Goal: Contribute content

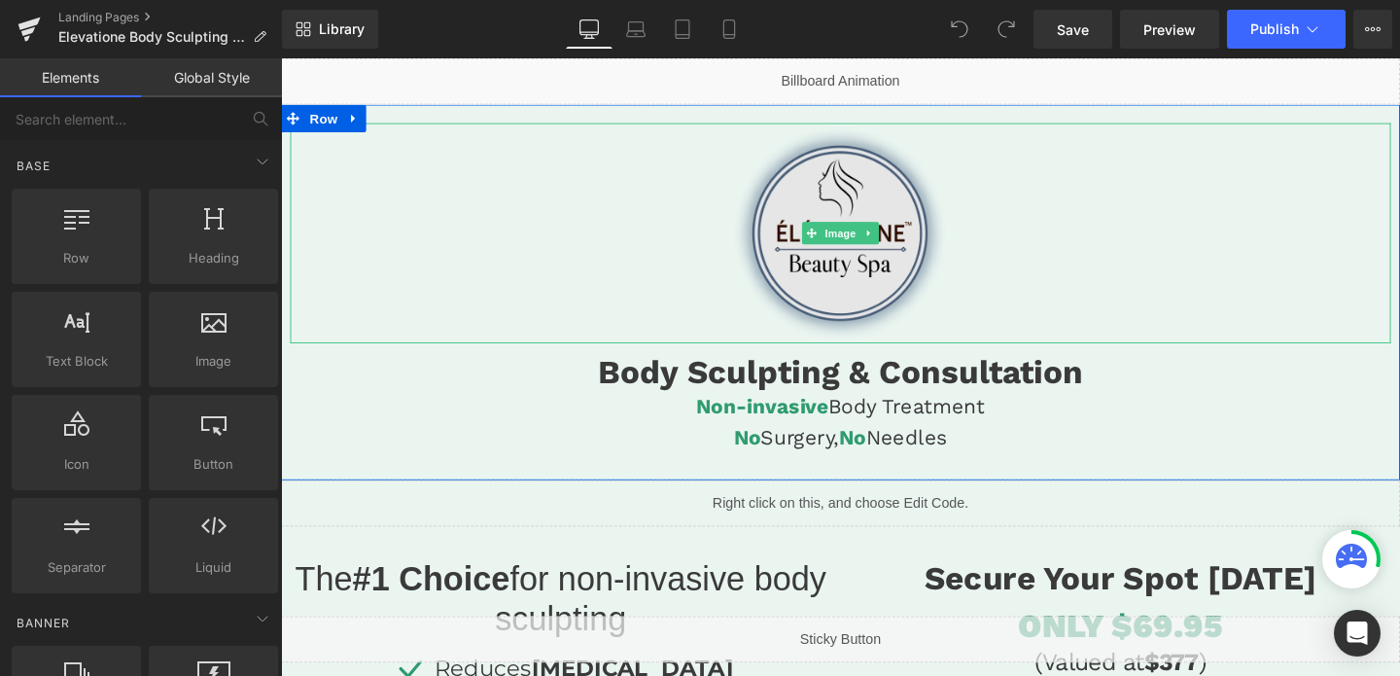
click at [910, 178] on img at bounding box center [868, 241] width 231 height 231
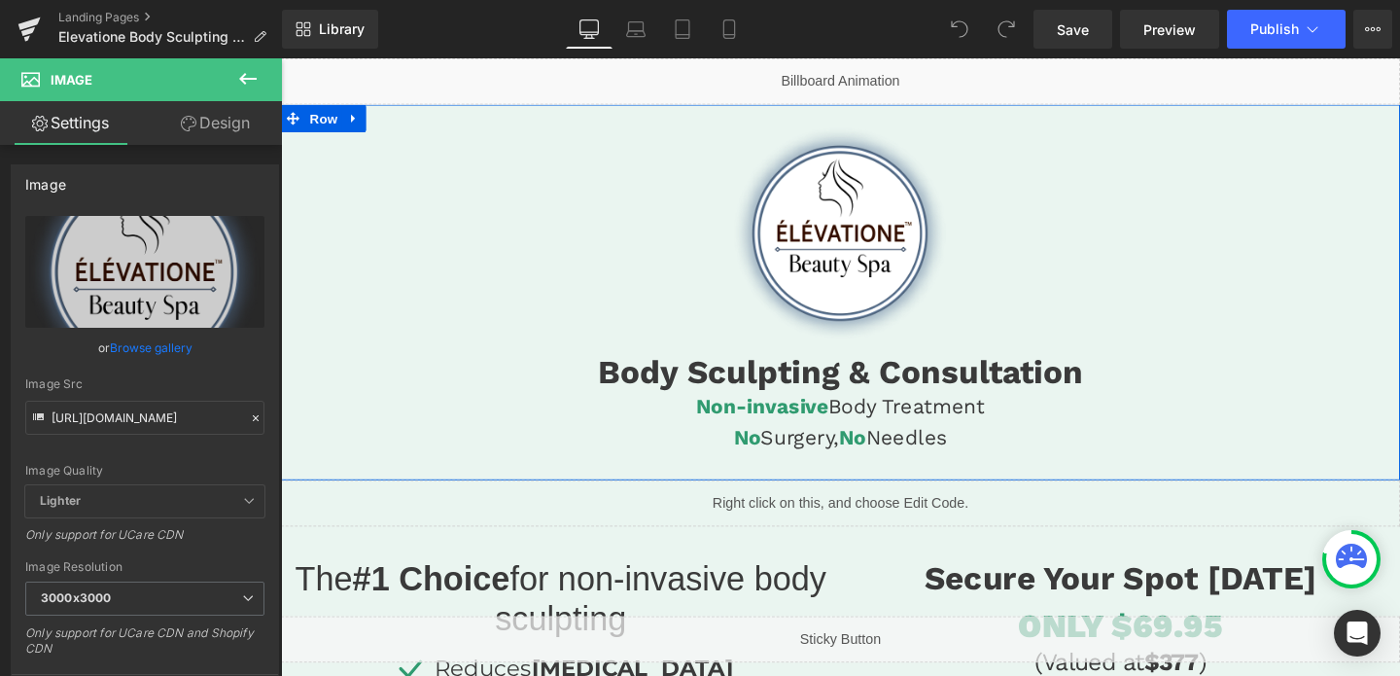
click at [847, 112] on div "Image Body Sculpting & Consultation Heading Non-invasive Body Treatment No Surg…" at bounding box center [869, 304] width 1176 height 395
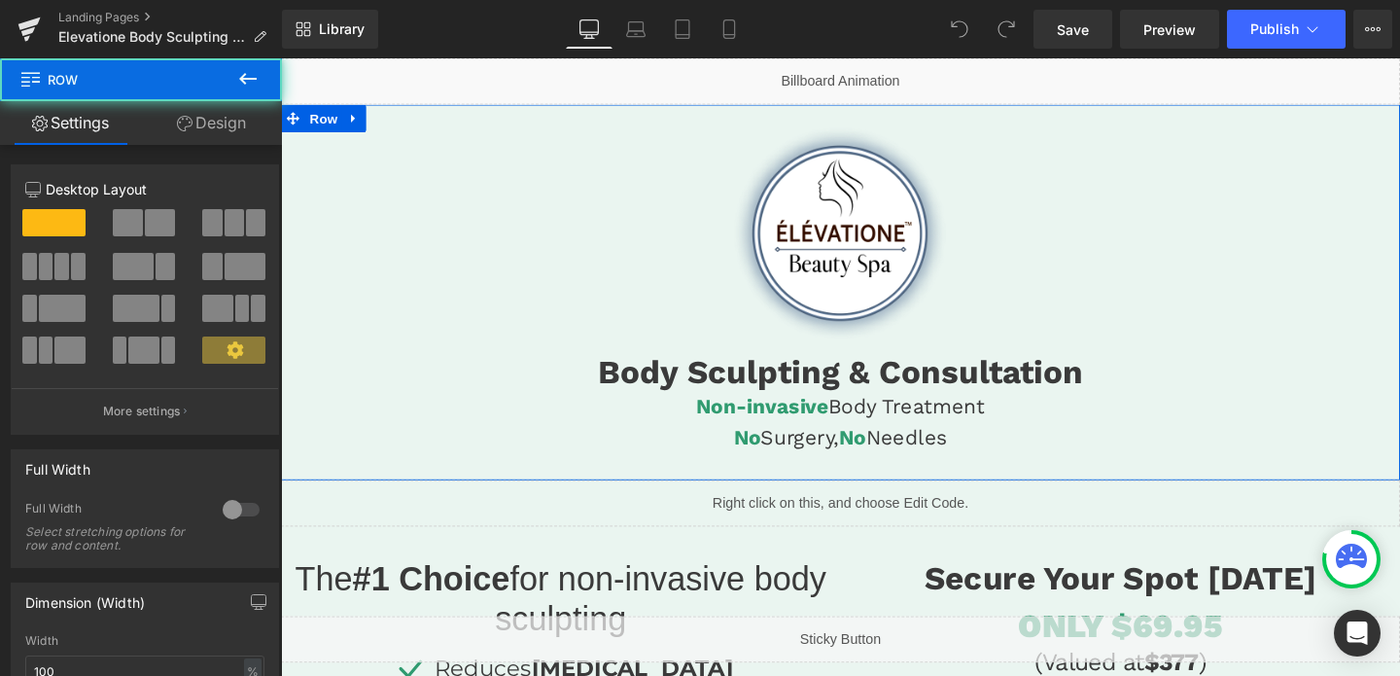
click at [231, 120] on link "Design" at bounding box center [211, 123] width 141 height 44
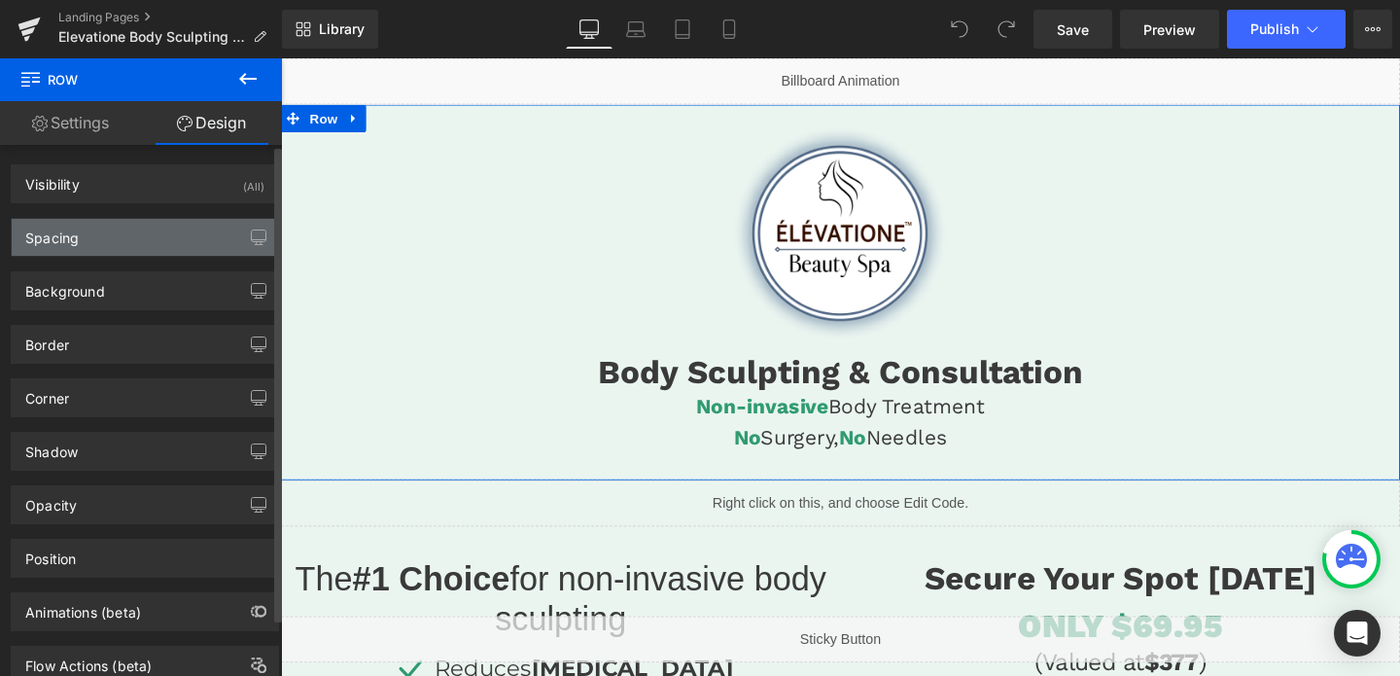
click at [154, 233] on div "Spacing" at bounding box center [145, 237] width 266 height 37
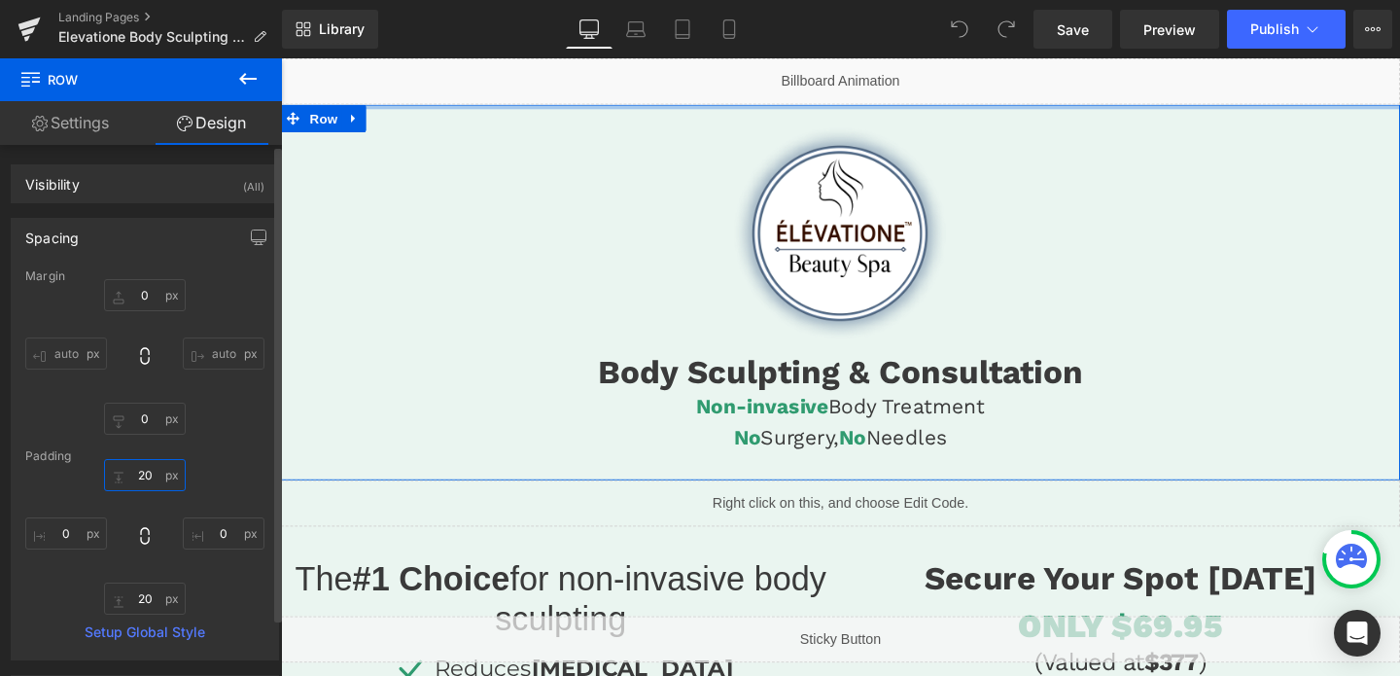
click at [147, 477] on input "20" at bounding box center [145, 475] width 82 height 32
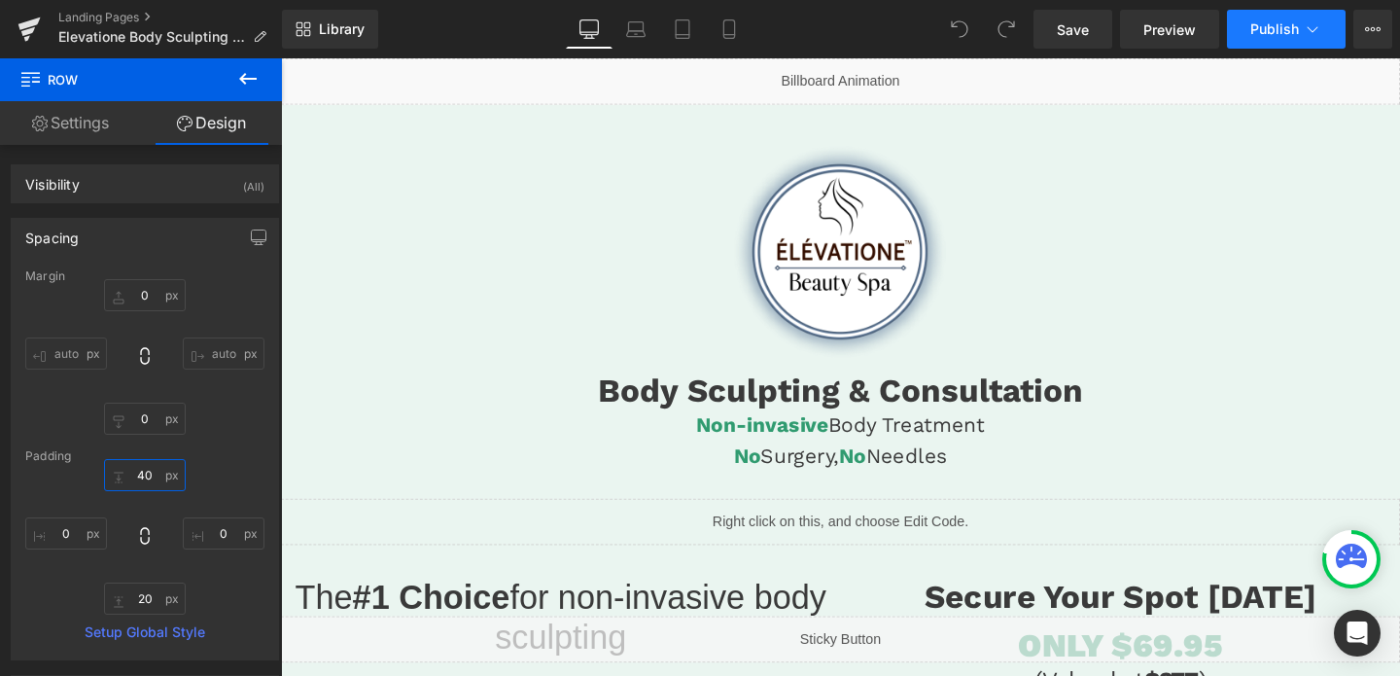
type input "40"
click at [1283, 37] on span "Publish" at bounding box center [1274, 29] width 49 height 16
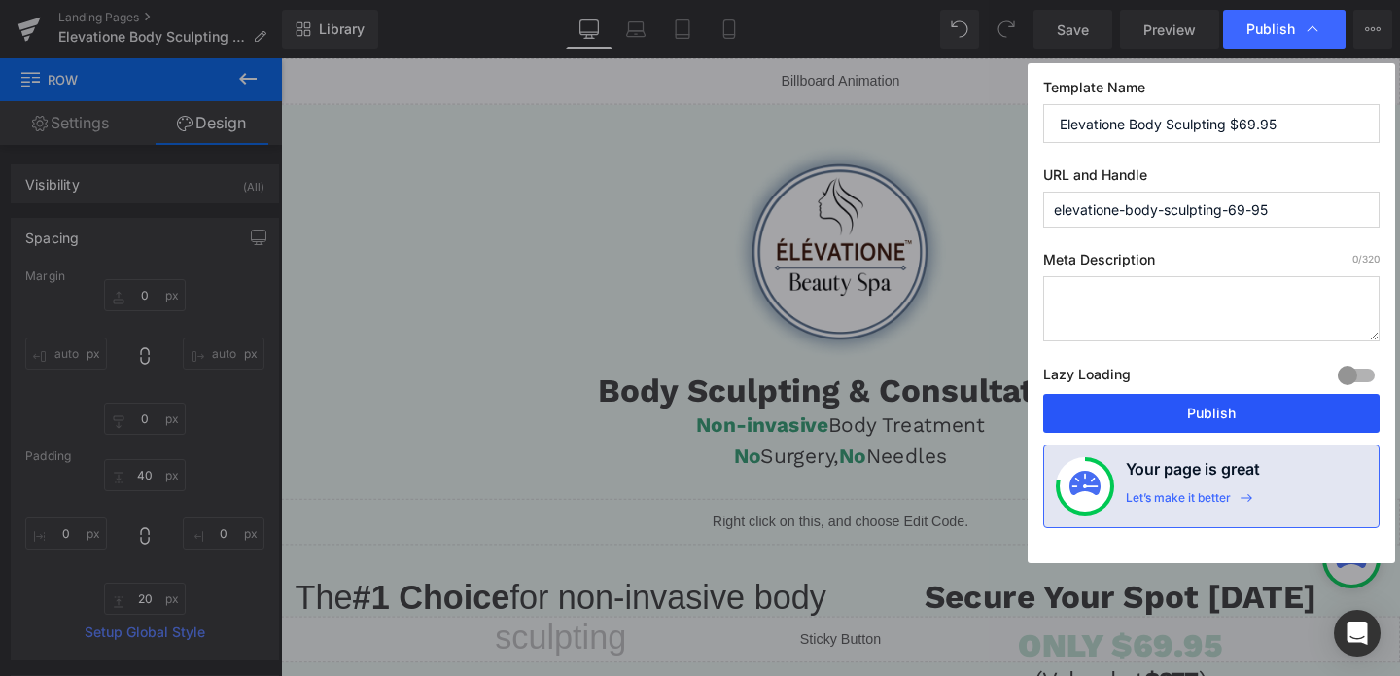
click at [1227, 404] on button "Publish" at bounding box center [1211, 413] width 336 height 39
